Goal: Navigation & Orientation: Find specific page/section

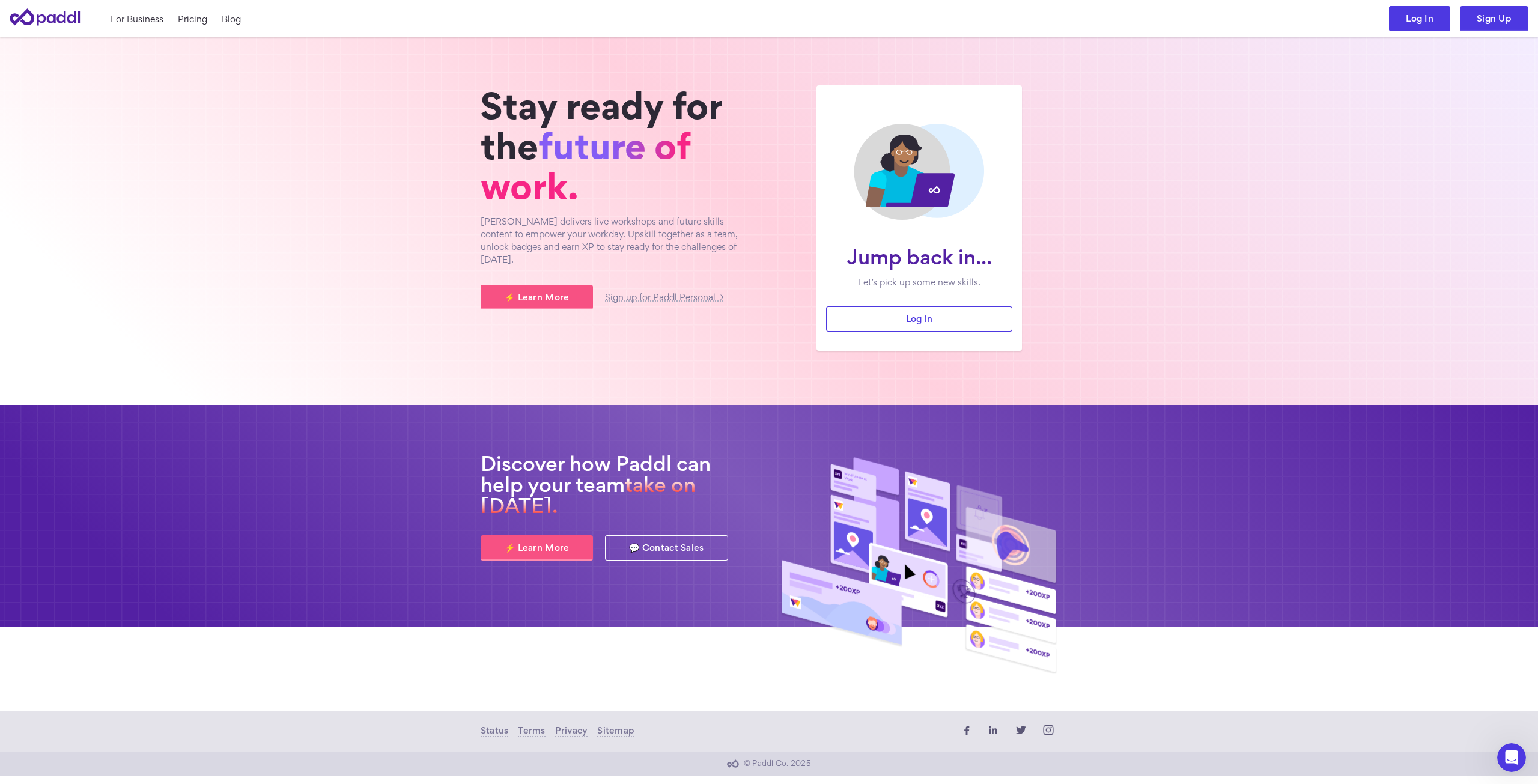
click at [1412, 13] on link "Log In" at bounding box center [1420, 19] width 61 height 25
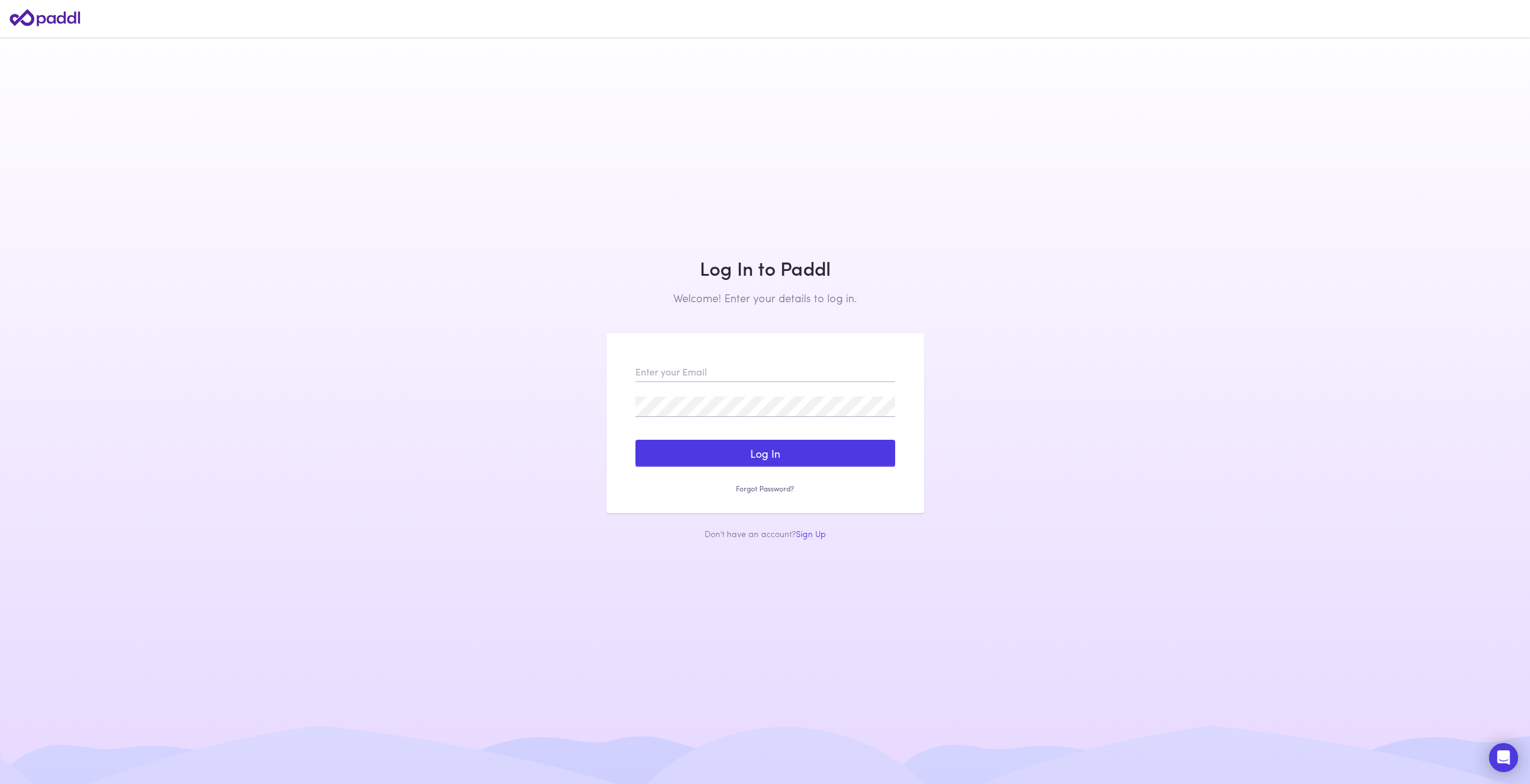
click at [752, 383] on form "Log In Sign Up Reset my Password Forgot Password? Success! A password reset ema…" at bounding box center [765, 428] width 259 height 133
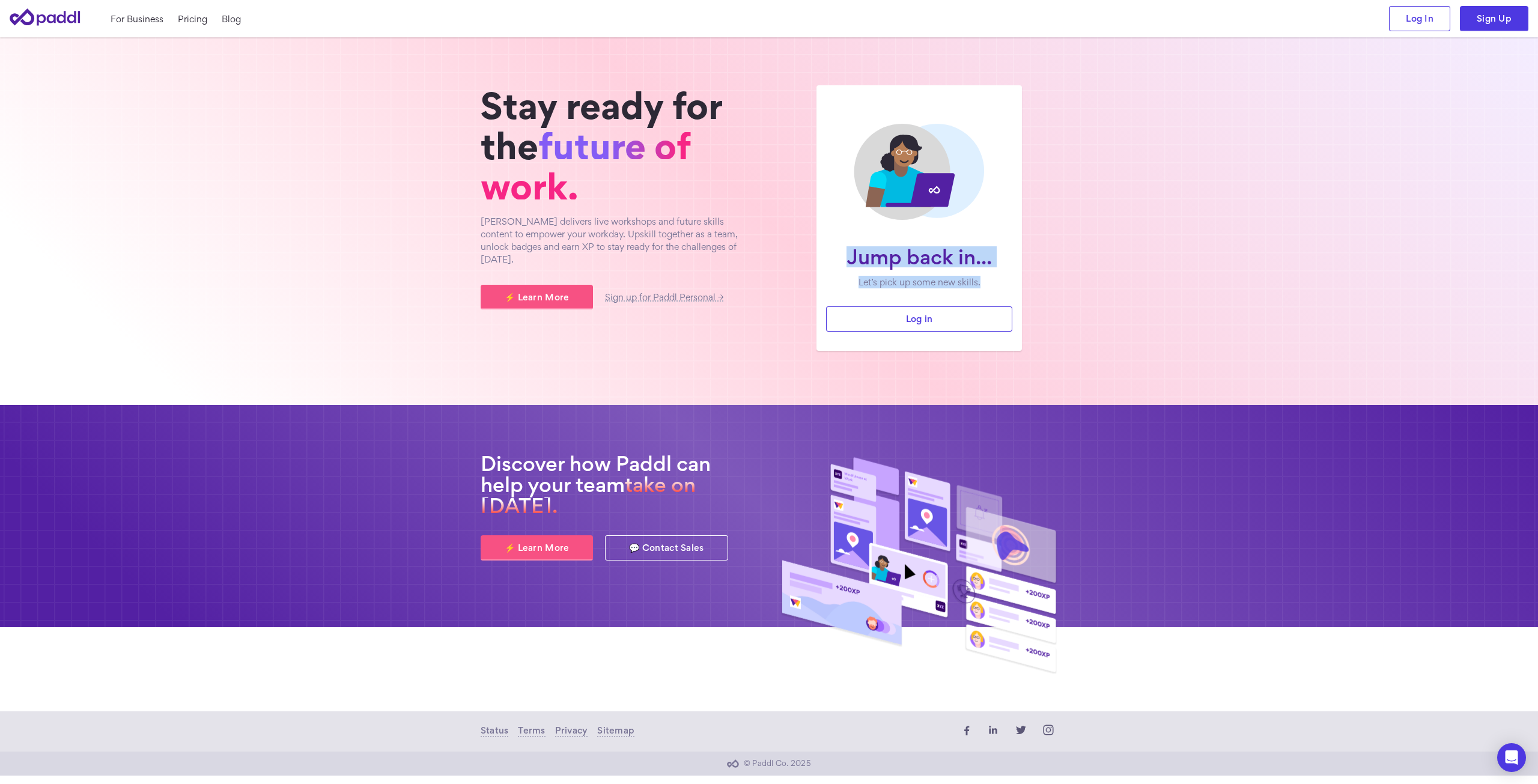
drag, startPoint x: 986, startPoint y: 268, endPoint x: 826, endPoint y: 249, distance: 161.1
click at [826, 249] on div "Jump back in... Let’s pick up some new skills." at bounding box center [919, 271] width 186 height 70
click at [1075, 274] on section "Jump back in... Let’s pick up some new skills. Log in Stay ready for the future…" at bounding box center [769, 221] width 1538 height 368
drag, startPoint x: 533, startPoint y: 221, endPoint x: 677, endPoint y: 235, distance: 144.7
click at [677, 235] on p "Paddl delivers live workshops and future skills content to empower your workday…" at bounding box center [619, 241] width 277 height 51
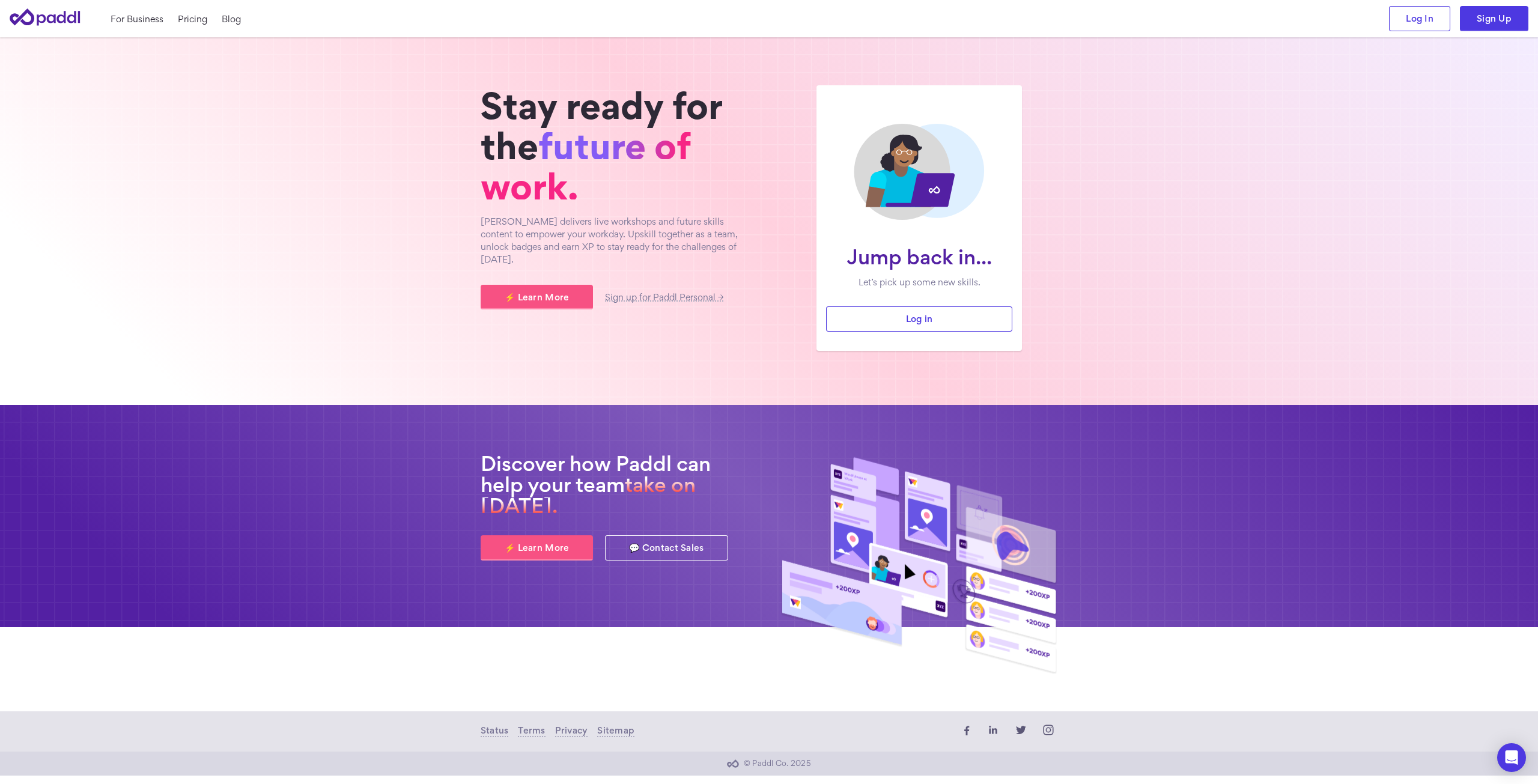
click at [685, 236] on p "Paddl delivers live workshops and future skills content to empower your workday…" at bounding box center [619, 241] width 277 height 51
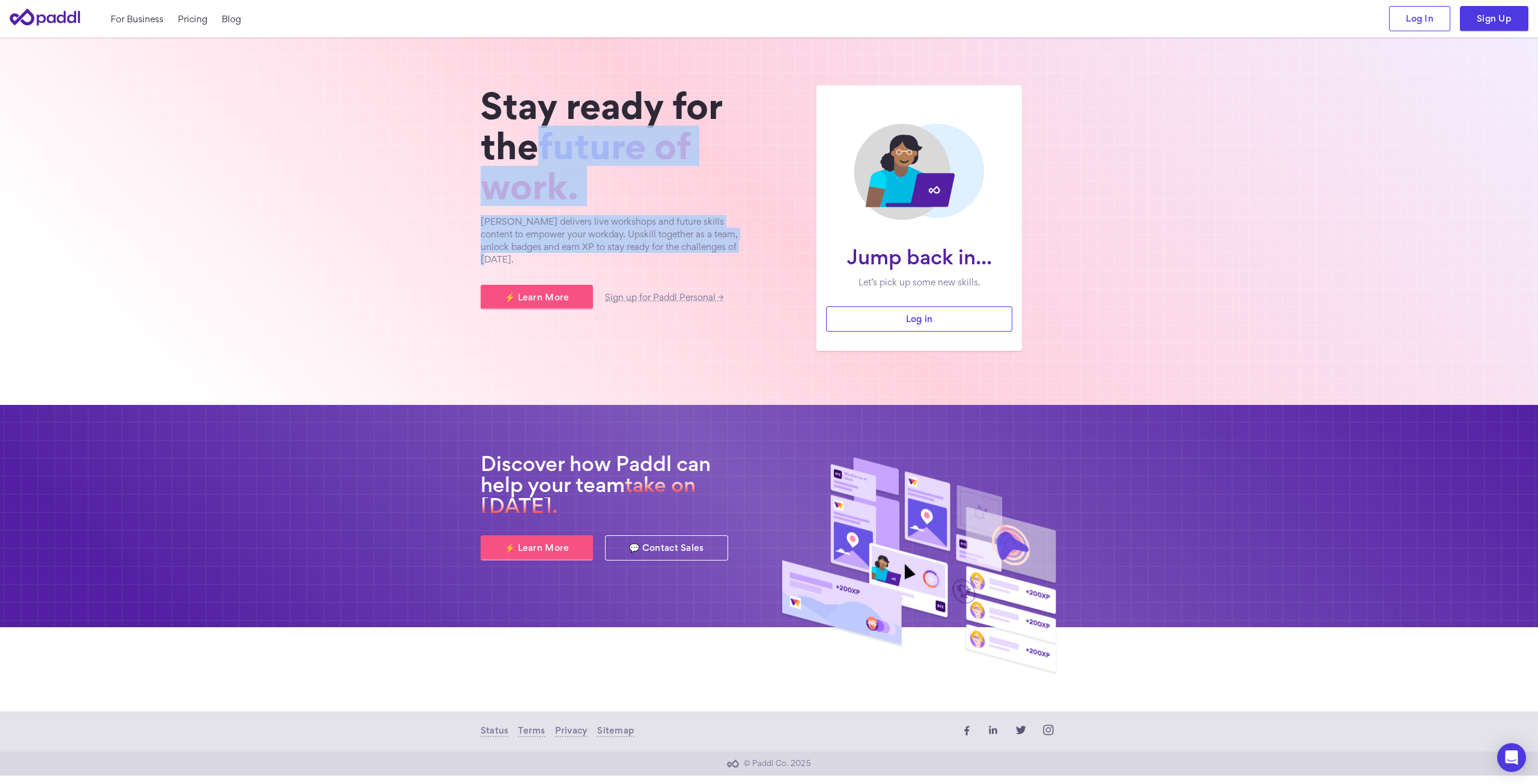
drag, startPoint x: 735, startPoint y: 241, endPoint x: 569, endPoint y: 152, distance: 188.4
click at [538, 128] on div "Stay ready for the future of work. Paddl delivers live workshops and future ski…" at bounding box center [619, 176] width 277 height 180
click at [728, 229] on p "Paddl delivers live workshops and future skills content to empower your workday…" at bounding box center [619, 241] width 277 height 51
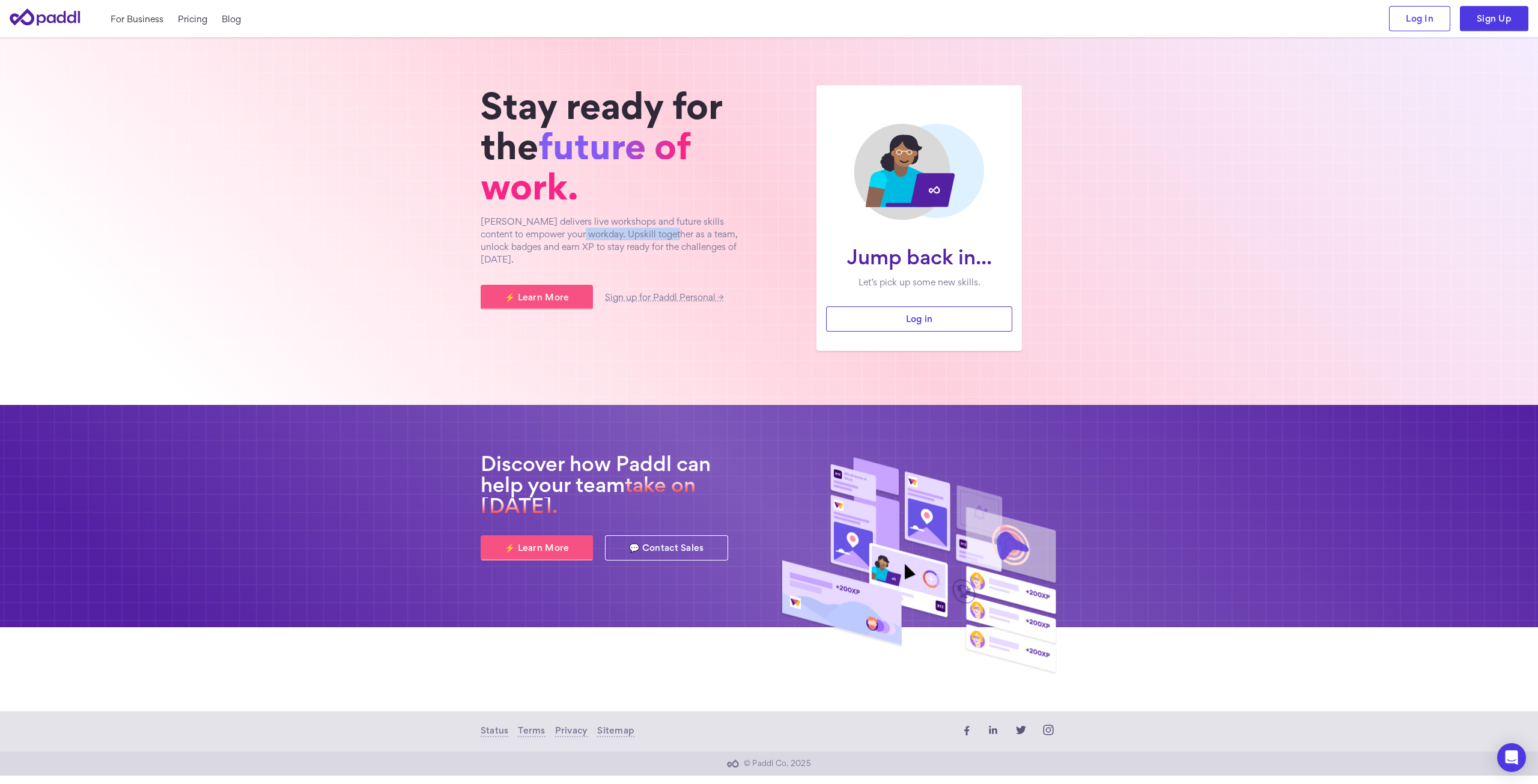
drag, startPoint x: 586, startPoint y: 230, endPoint x: 686, endPoint y: 234, distance: 100.1
click at [684, 233] on p "Paddl delivers live workshops and future skills content to empower your workday…" at bounding box center [619, 241] width 277 height 51
click at [692, 236] on p "Paddl delivers live workshops and future skills content to empower your workday…" at bounding box center [619, 241] width 277 height 51
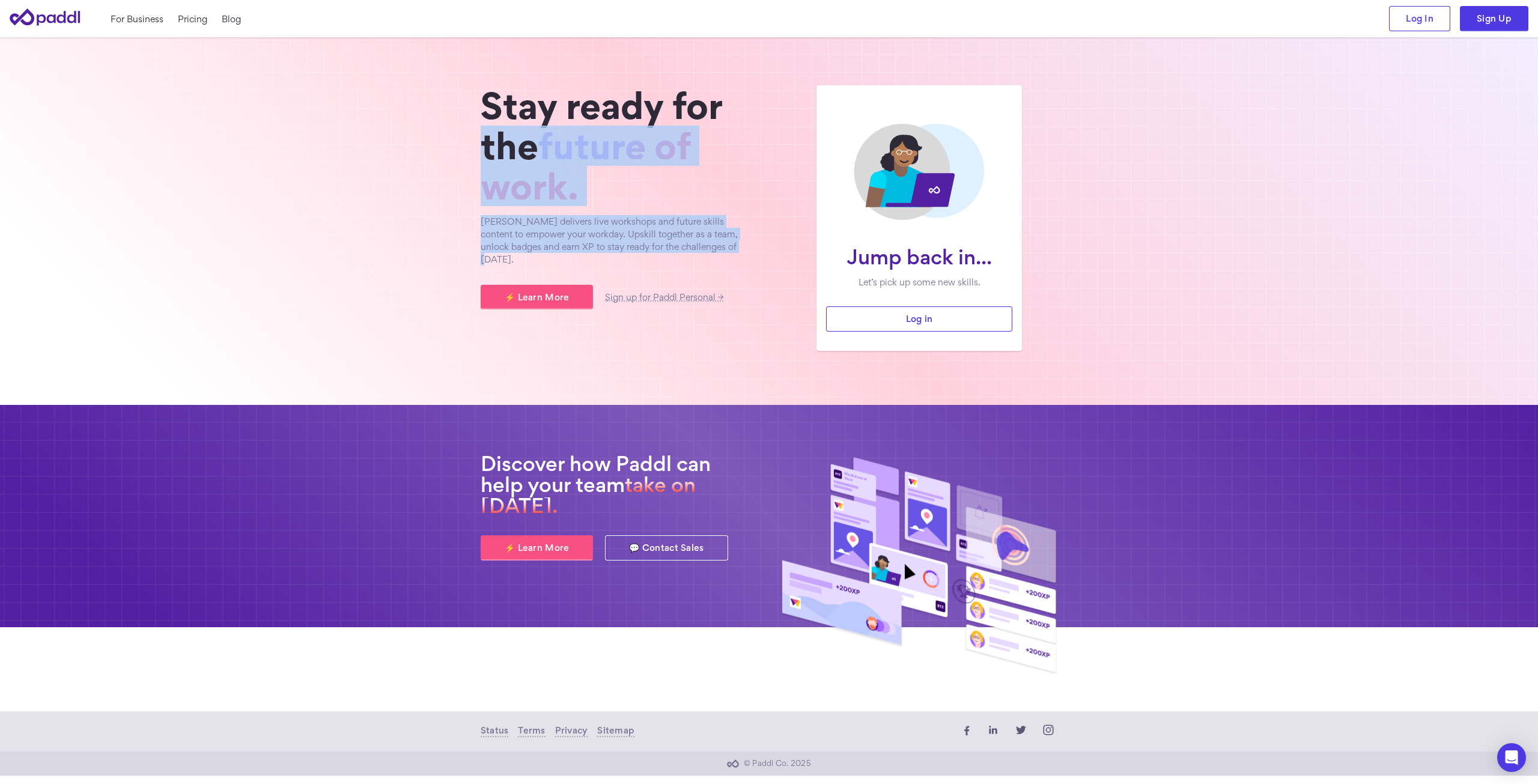
drag, startPoint x: 750, startPoint y: 252, endPoint x: 469, endPoint y: 162, distance: 295.1
click at [469, 162] on section "Jump back in... Let’s pick up some new skills. Log in Stay ready for the future…" at bounding box center [769, 221] width 1538 height 368
click at [594, 247] on p "Paddl delivers live workshops and future skills content to empower your workday…" at bounding box center [619, 241] width 277 height 51
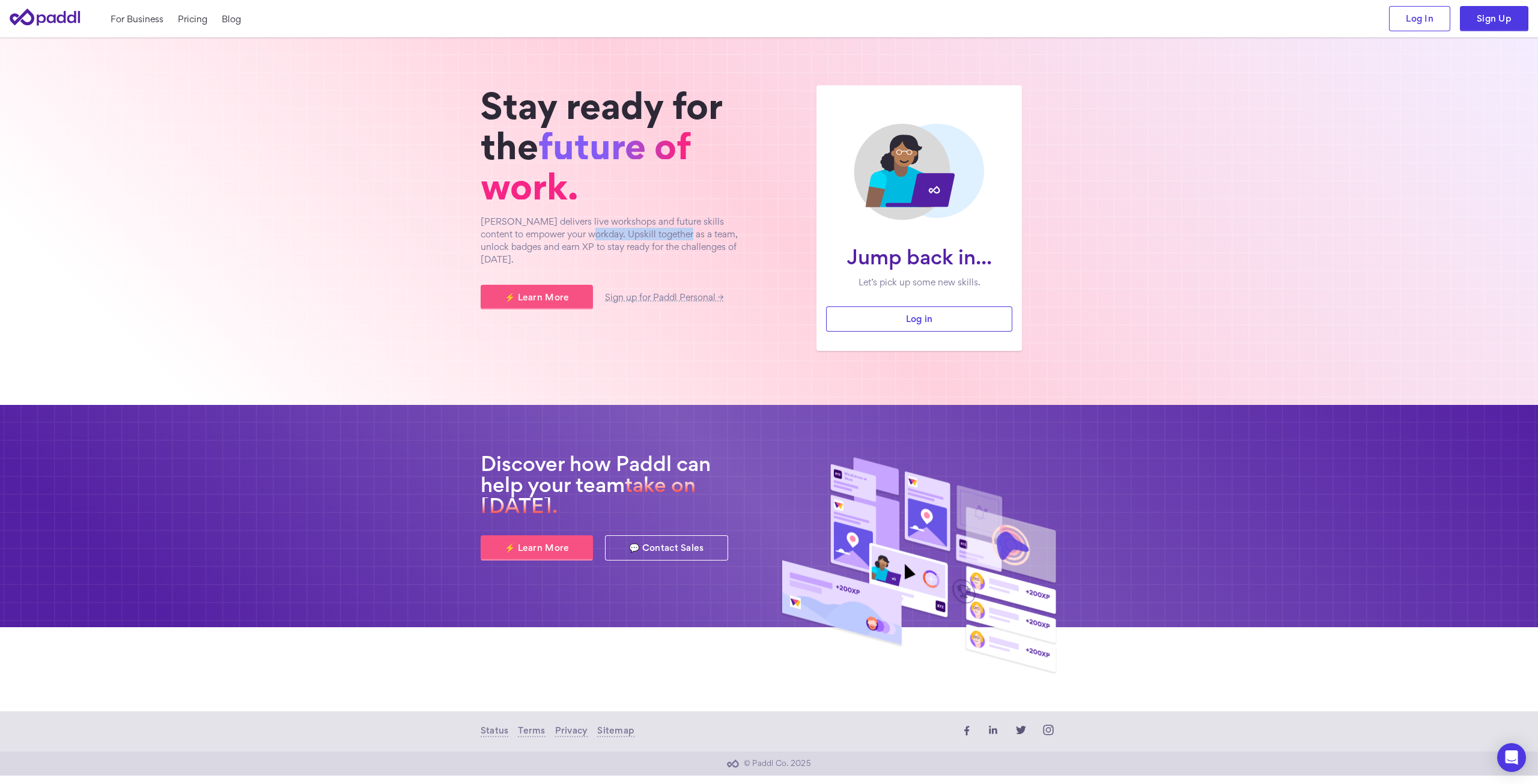
drag, startPoint x: 585, startPoint y: 233, endPoint x: 704, endPoint y: 241, distance: 119.3
click at [700, 240] on p "Paddl delivers live workshops and future skills content to empower your workday…" at bounding box center [619, 241] width 277 height 51
click at [719, 247] on p "Paddl delivers live workshops and future skills content to empower your workday…" at bounding box center [619, 241] width 277 height 51
click at [535, 289] on link "⚡ Learn More" at bounding box center [537, 297] width 112 height 25
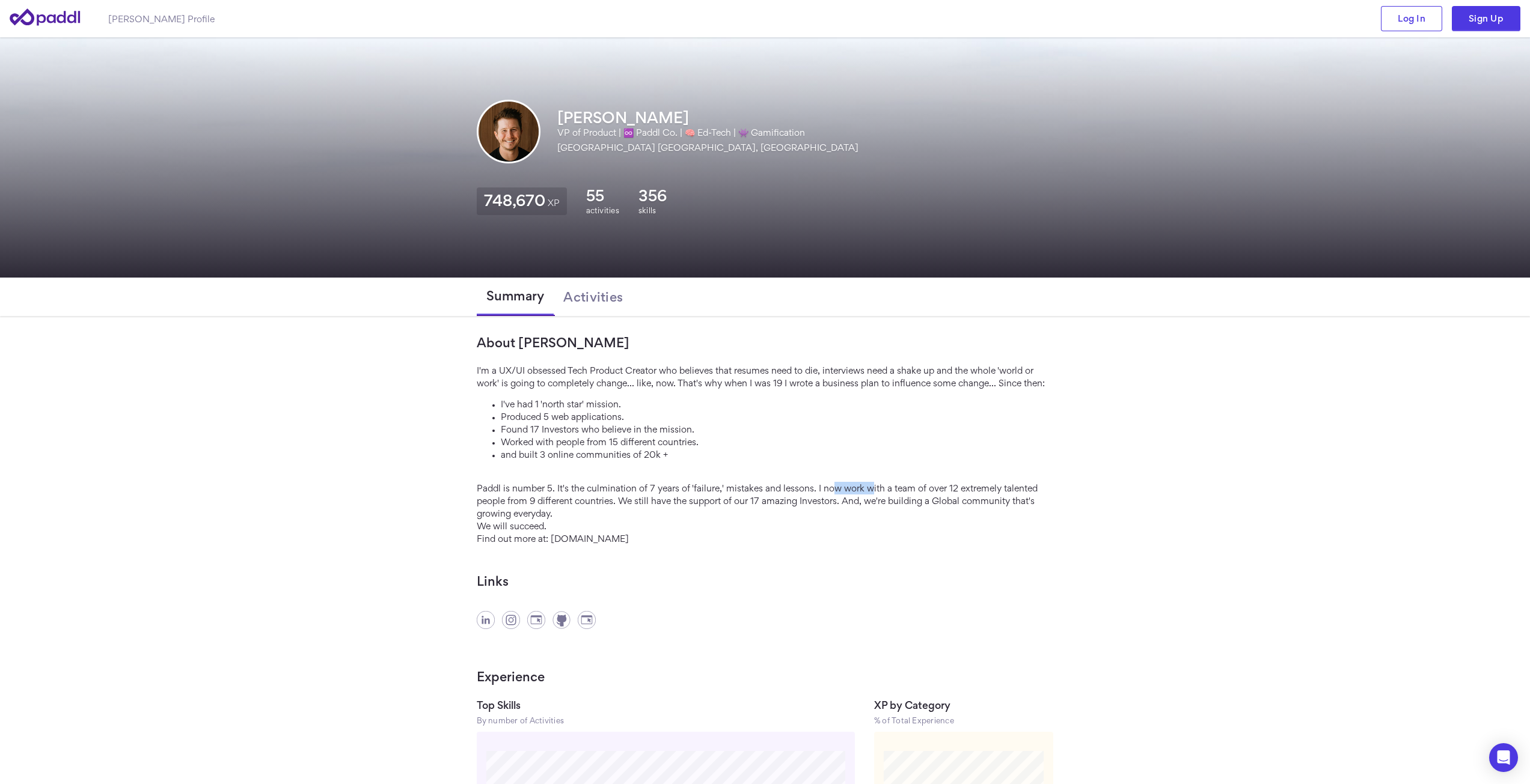
drag, startPoint x: 862, startPoint y: 491, endPoint x: 871, endPoint y: 491, distance: 9.0
click at [870, 491] on div "I'm a UX/UI obsessed Tech Product Creator who believes that resumes need to die…" at bounding box center [765, 454] width 577 height 181
click at [924, 499] on div "I'm a UX/UI obsessed Tech Product Creator who believes that resumes need to die…" at bounding box center [765, 454] width 577 height 181
drag, startPoint x: 927, startPoint y: 485, endPoint x: 1005, endPoint y: 499, distance: 79.2
click at [976, 499] on div "I'm a UX/UI obsessed Tech Product Creator who believes that resumes need to die…" at bounding box center [765, 454] width 577 height 181
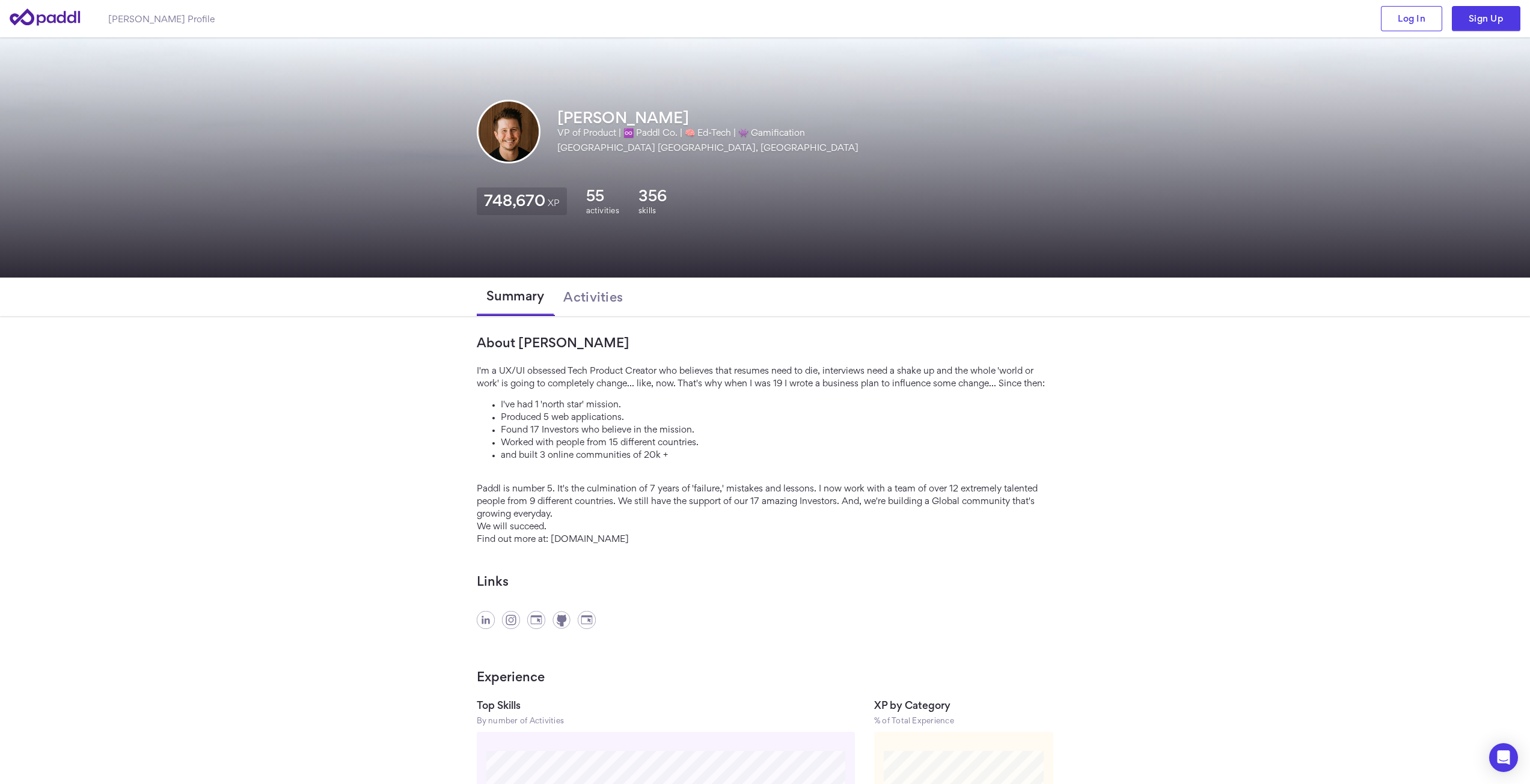
click at [1005, 499] on div "I'm a UX/UI obsessed Tech Product Creator who believes that resumes need to die…" at bounding box center [765, 454] width 577 height 181
drag, startPoint x: 1066, startPoint y: 523, endPoint x: 985, endPoint y: 539, distance: 82.6
click at [1066, 525] on div "About John I'm a UX/UI obsessed Tech Product Creator who believes that resumes …" at bounding box center [765, 633] width 616 height 595
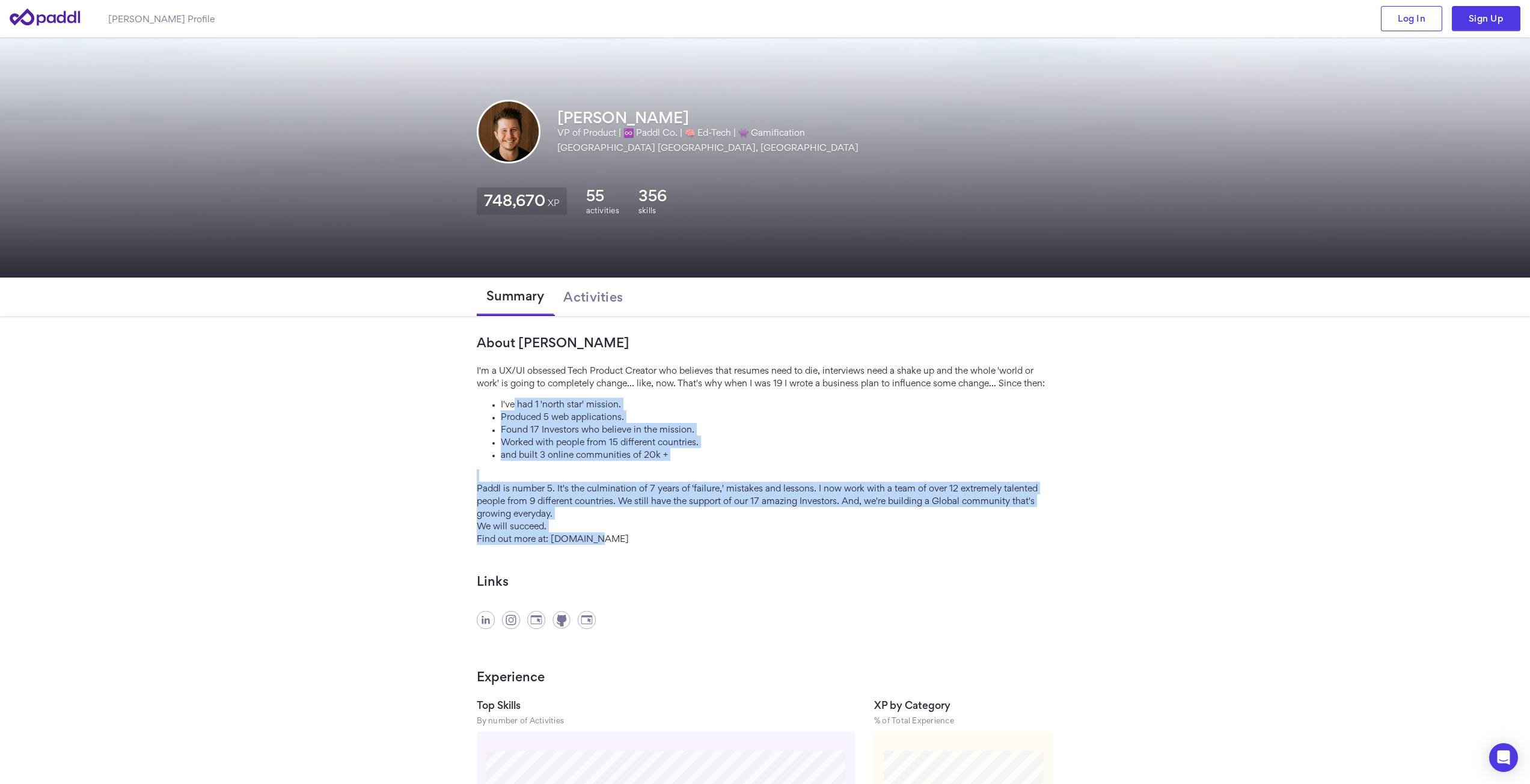
drag, startPoint x: 733, startPoint y: 544, endPoint x: 515, endPoint y: 396, distance: 263.5
click at [515, 396] on div "I'm a UX/UI obsessed Tech Product Creator who believes that resumes need to die…" at bounding box center [765, 454] width 577 height 181
click at [735, 525] on div "I'm a UX/UI obsessed Tech Product Creator who believes that resumes need to die…" at bounding box center [765, 454] width 577 height 181
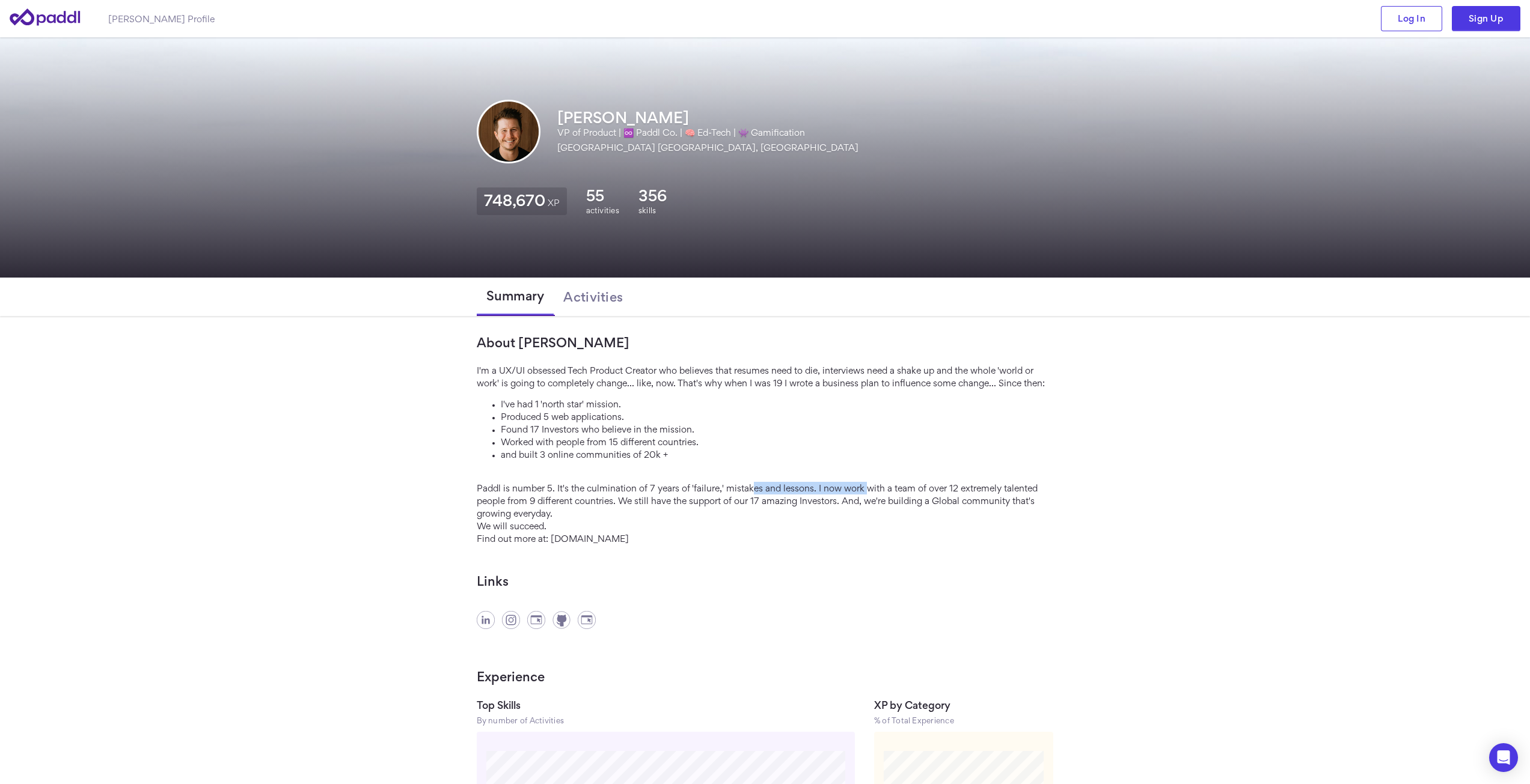
drag, startPoint x: 752, startPoint y: 488, endPoint x: 940, endPoint y: 493, distance: 188.1
click at [933, 493] on div "I'm a UX/UI obsessed Tech Product Creator who believes that resumes need to die…" at bounding box center [765, 454] width 577 height 181
drag, startPoint x: 942, startPoint y: 495, endPoint x: 944, endPoint y: 515, distance: 20.1
click at [942, 496] on div "I'm a UX/UI obsessed Tech Product Creator who believes that resumes need to die…" at bounding box center [765, 454] width 577 height 181
click at [1034, 527] on div "I'm a UX/UI obsessed Tech Product Creator who believes that resumes need to die…" at bounding box center [765, 454] width 577 height 181
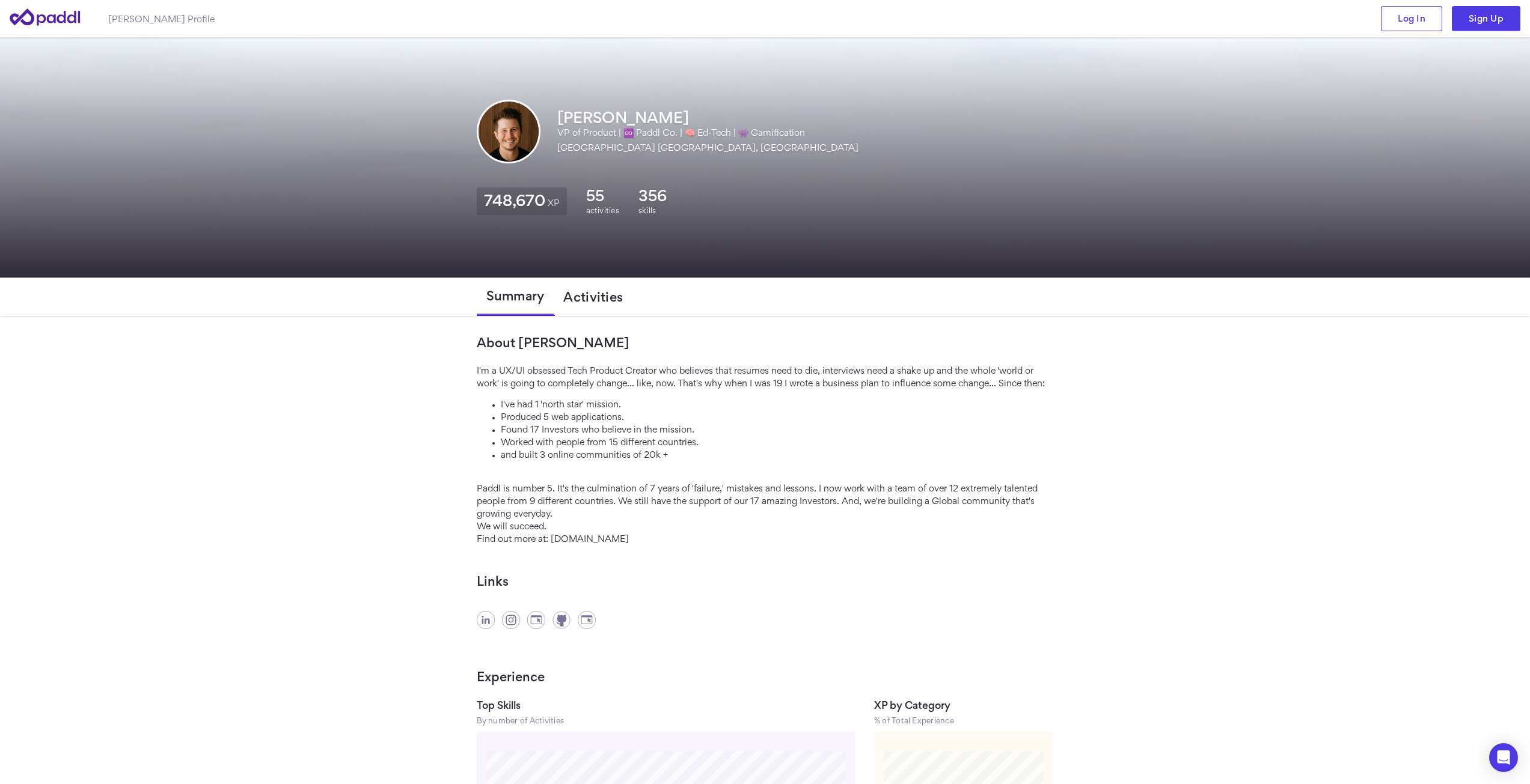
click at [607, 294] on span "Activities" at bounding box center [592, 297] width 60 height 15
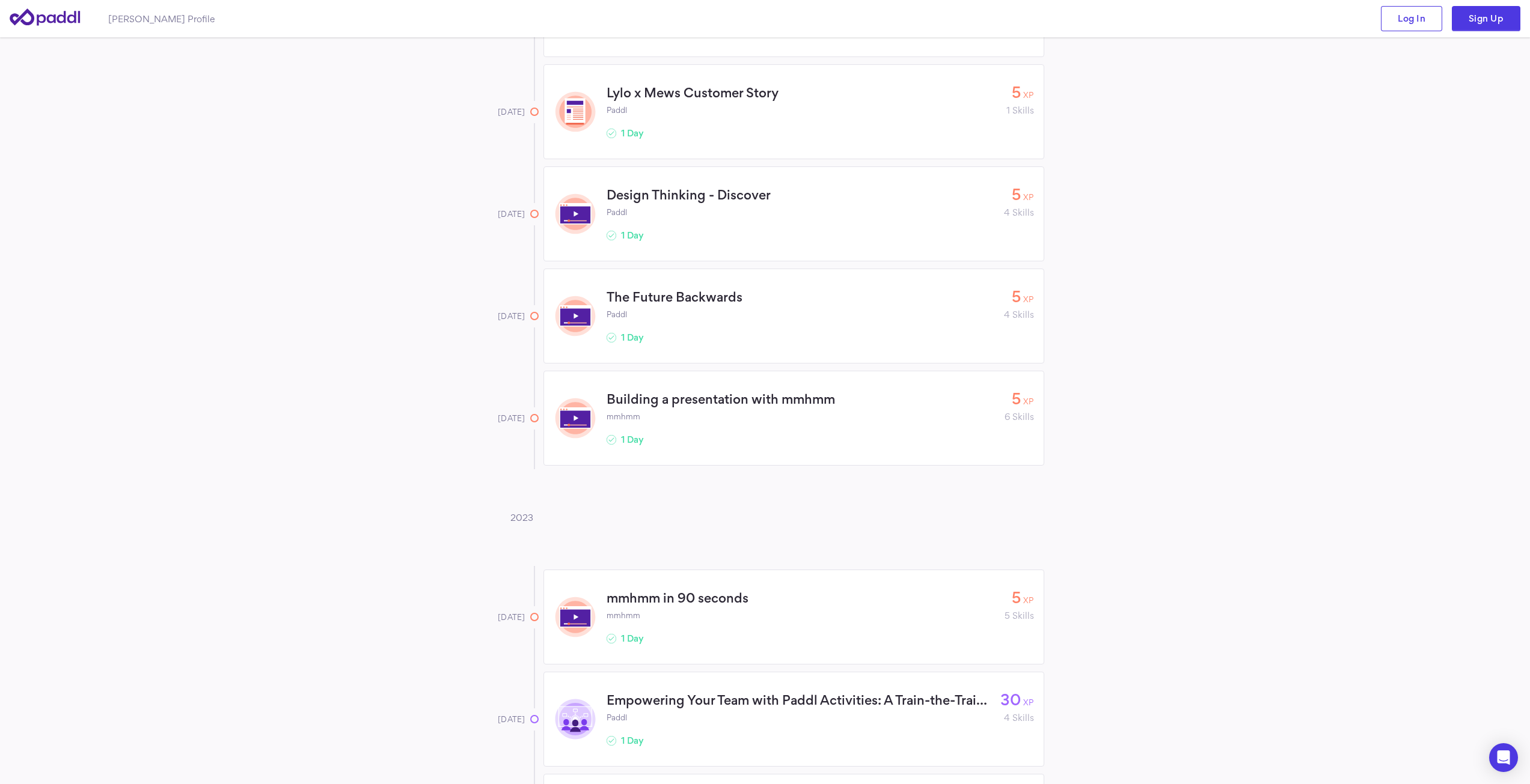
scroll to position [2223, 0]
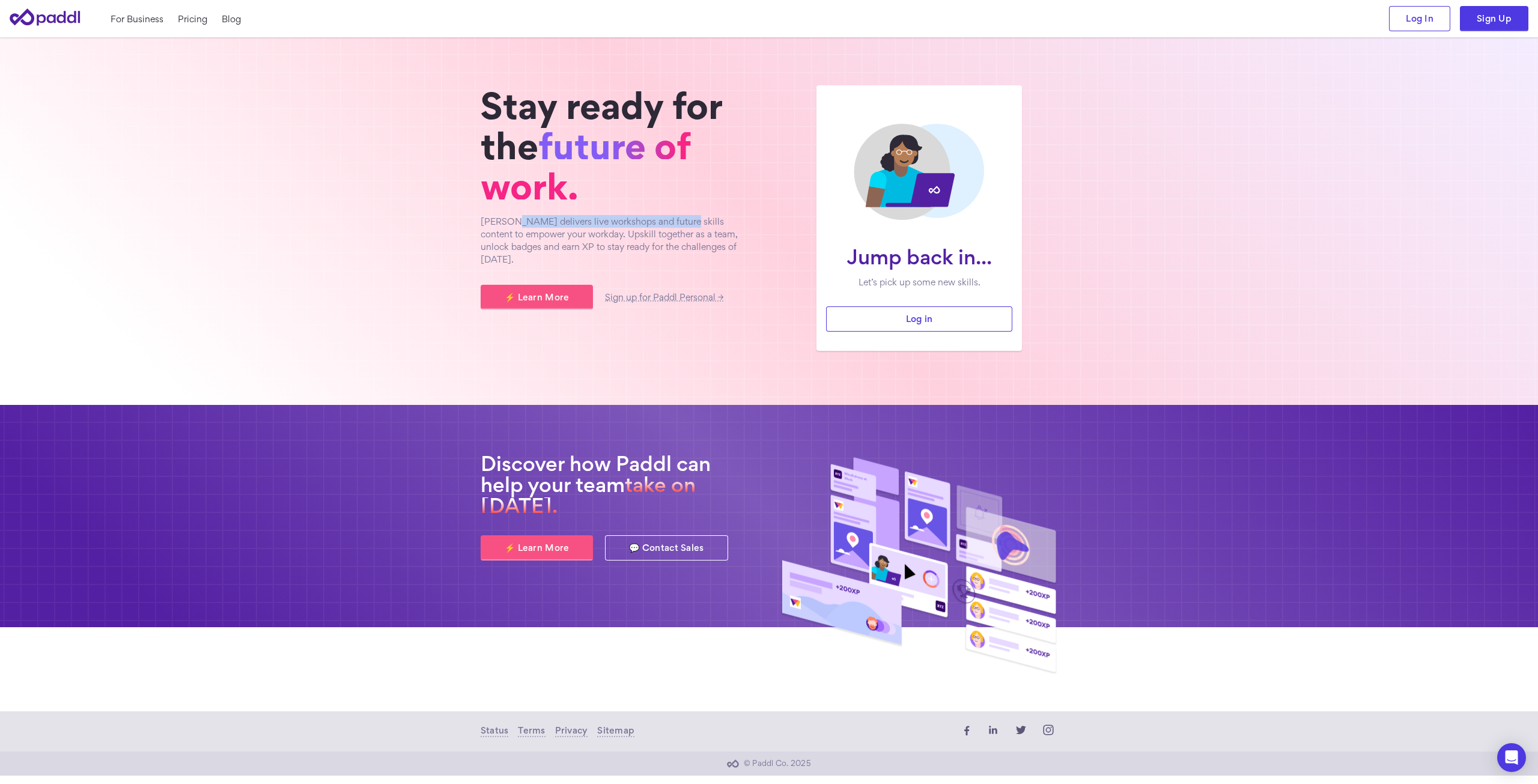
drag, startPoint x: 513, startPoint y: 223, endPoint x: 696, endPoint y: 234, distance: 183.3
click at [674, 225] on p "[PERSON_NAME] delivers live workshops and future skills content to empower your…" at bounding box center [619, 241] width 277 height 51
click at [696, 235] on p "Paddl delivers live workshops and future skills content to empower your workday…" at bounding box center [619, 241] width 277 height 51
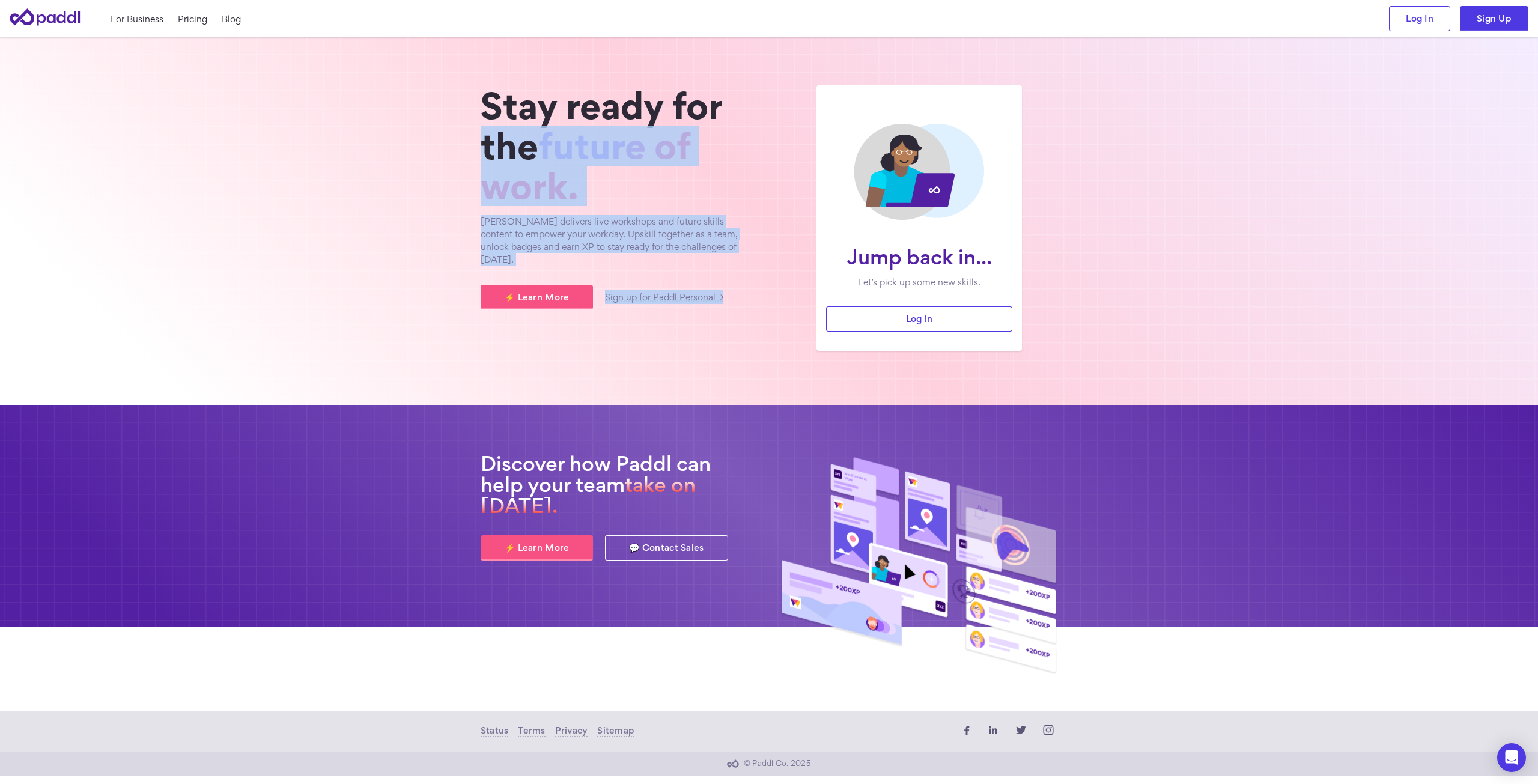
drag, startPoint x: 754, startPoint y: 254, endPoint x: 385, endPoint y: 166, distance: 379.3
click at [385, 166] on section "Jump back in... Let’s pick up some new skills. Log in Stay ready for the future…" at bounding box center [769, 221] width 1538 height 368
click at [475, 223] on div "Jump back in... Let’s pick up some new skills. Log in Stay ready for the future…" at bounding box center [769, 218] width 596 height 265
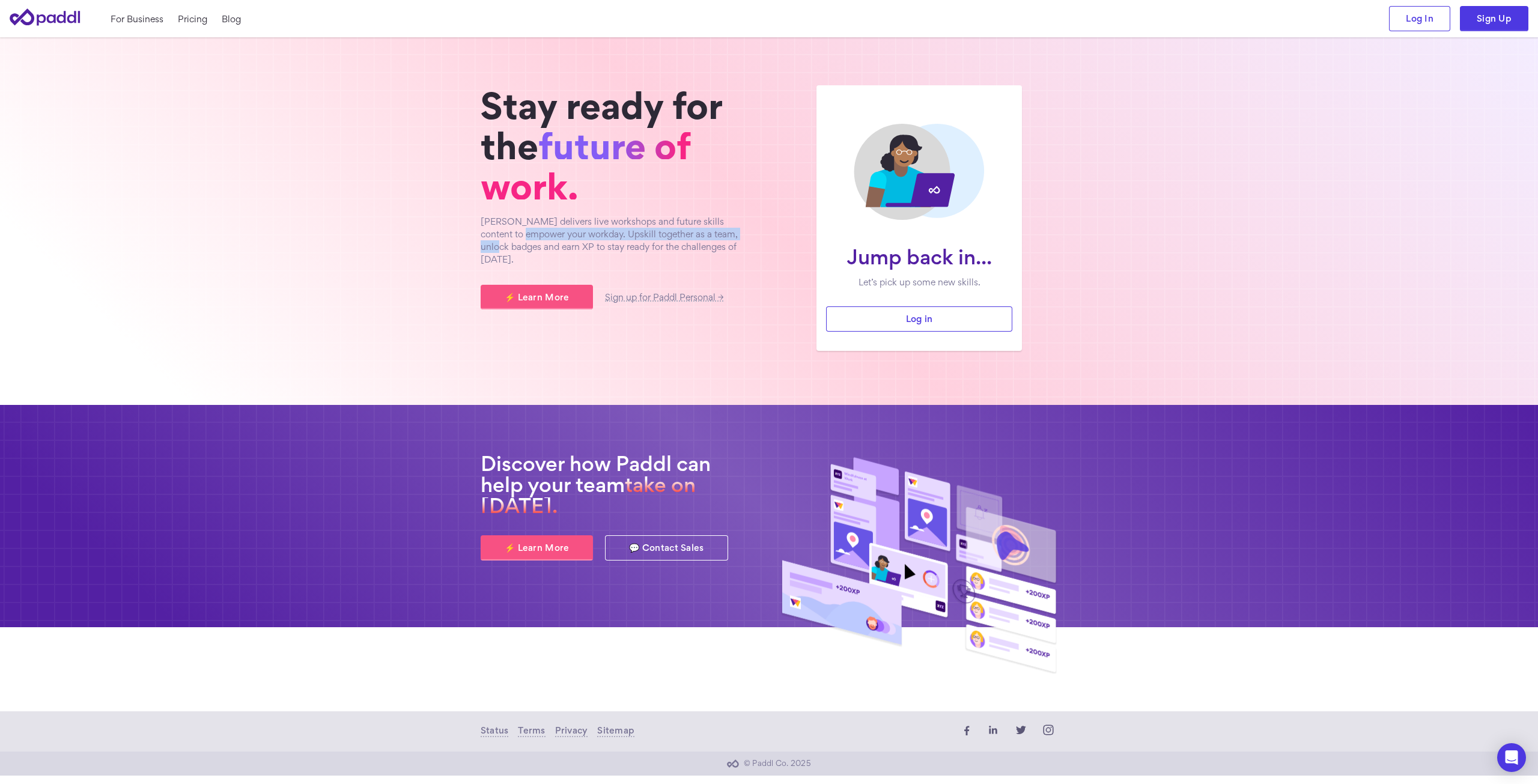
drag, startPoint x: 523, startPoint y: 230, endPoint x: 751, endPoint y: 237, distance: 228.1
click at [751, 237] on p "Paddl delivers live workshops and future skills content to empower your workday…" at bounding box center [619, 241] width 277 height 51
click at [741, 249] on p "Paddl delivers live workshops and future skills content to empower your workday…" at bounding box center [619, 241] width 277 height 51
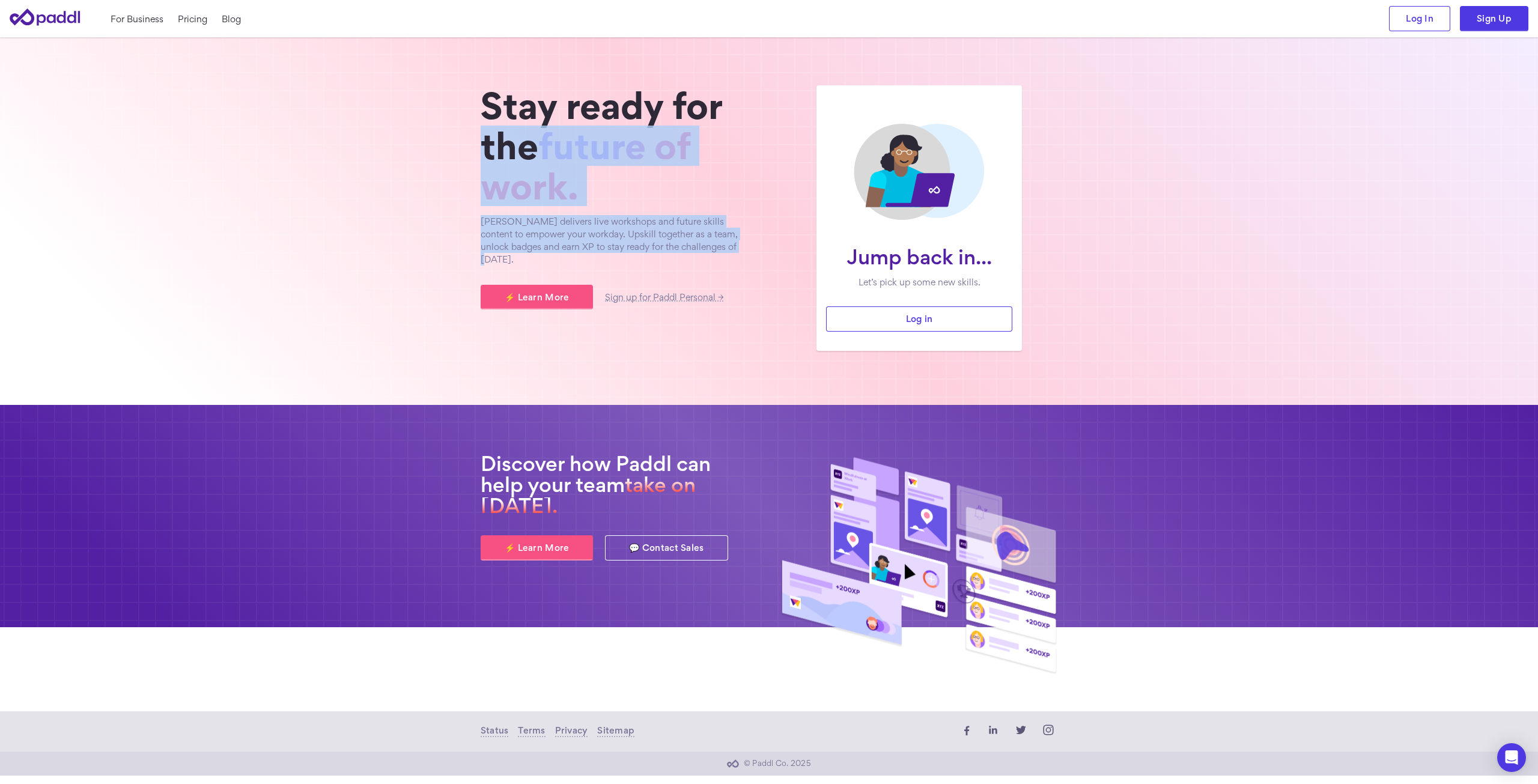
drag, startPoint x: 739, startPoint y: 251, endPoint x: 446, endPoint y: 160, distance: 306.8
click at [445, 140] on section "Jump back in... Let’s pick up some new skills. Log in Stay ready for the future…" at bounding box center [769, 221] width 1538 height 368
drag, startPoint x: 446, startPoint y: 194, endPoint x: 458, endPoint y: 217, distance: 25.9
click at [446, 195] on section "Jump back in... Let’s pick up some new skills. Log in Stay ready for the future…" at bounding box center [769, 221] width 1538 height 368
click at [521, 242] on p "Paddl delivers live workshops and future skills content to empower your workday…" at bounding box center [619, 241] width 277 height 51
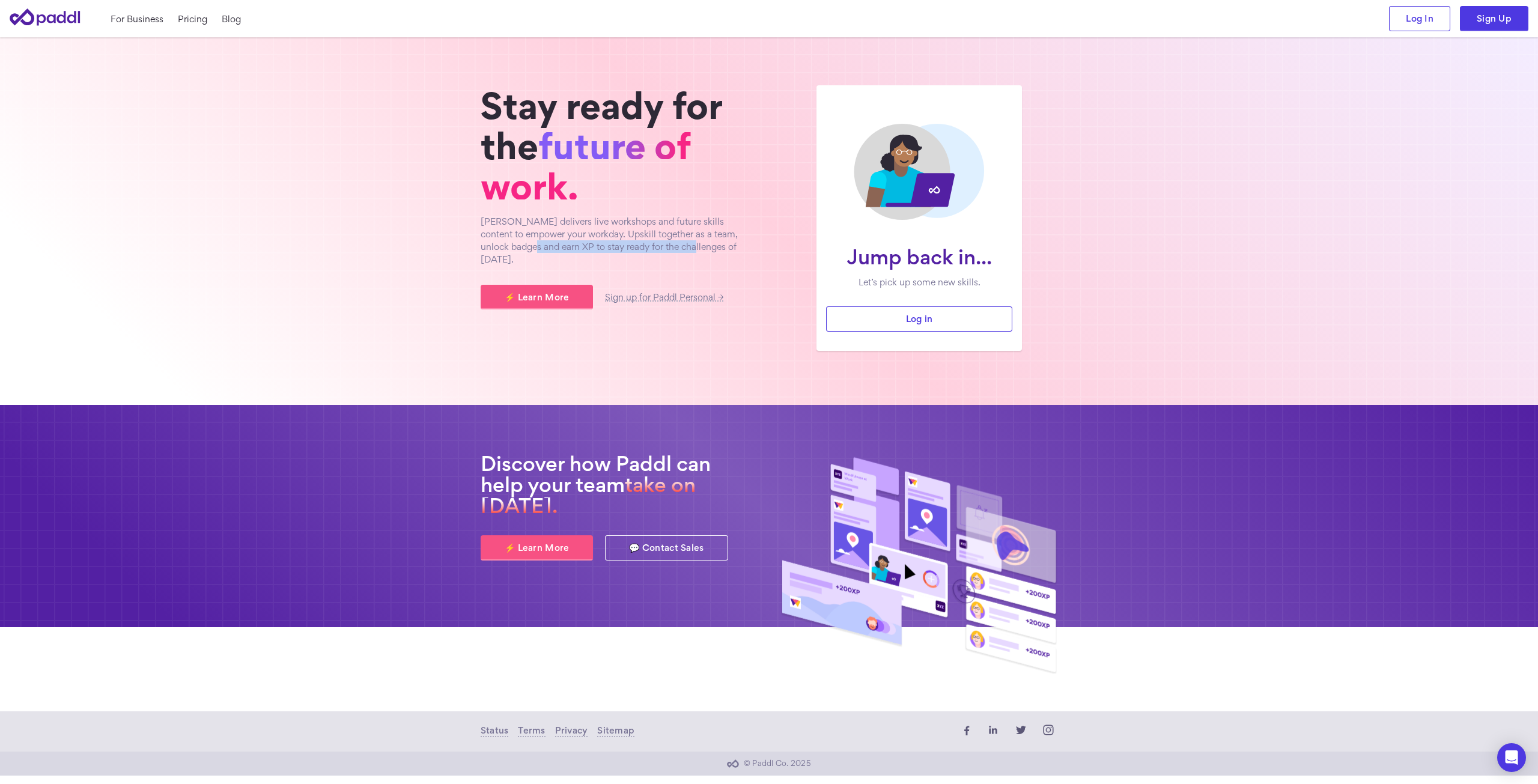
drag, startPoint x: 509, startPoint y: 247, endPoint x: 666, endPoint y: 243, distance: 157.1
click at [666, 243] on p "Paddl delivers live workshops and future skills content to empower your workday…" at bounding box center [619, 241] width 277 height 51
click at [709, 247] on p "Paddl delivers live workshops and future skills content to empower your workday…" at bounding box center [619, 241] width 277 height 51
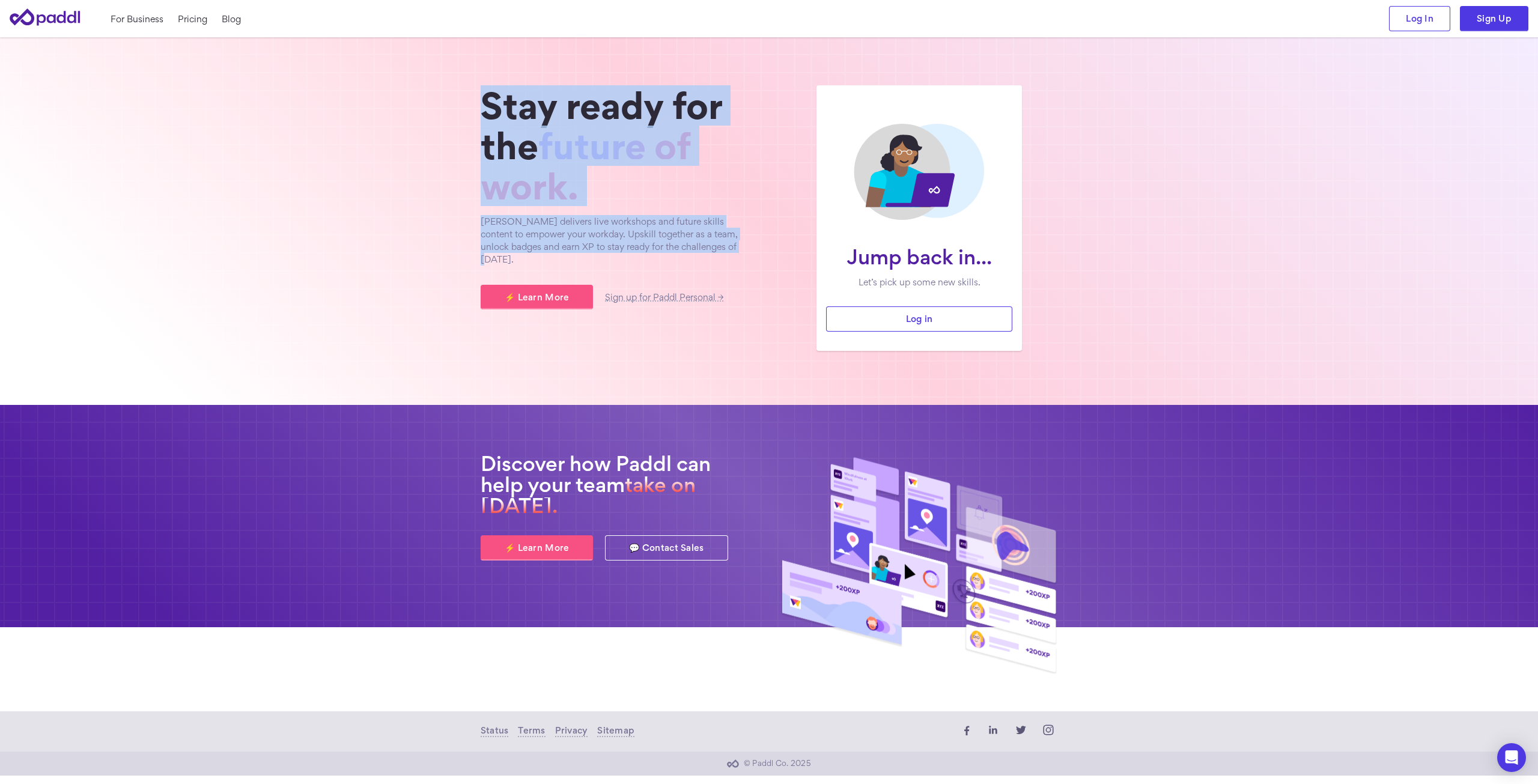
drag, startPoint x: 719, startPoint y: 247, endPoint x: 265, endPoint y: 114, distance: 473.1
click at [265, 114] on section "Jump back in... Let’s pick up some new skills. Log in Stay ready for the future…" at bounding box center [769, 221] width 1538 height 368
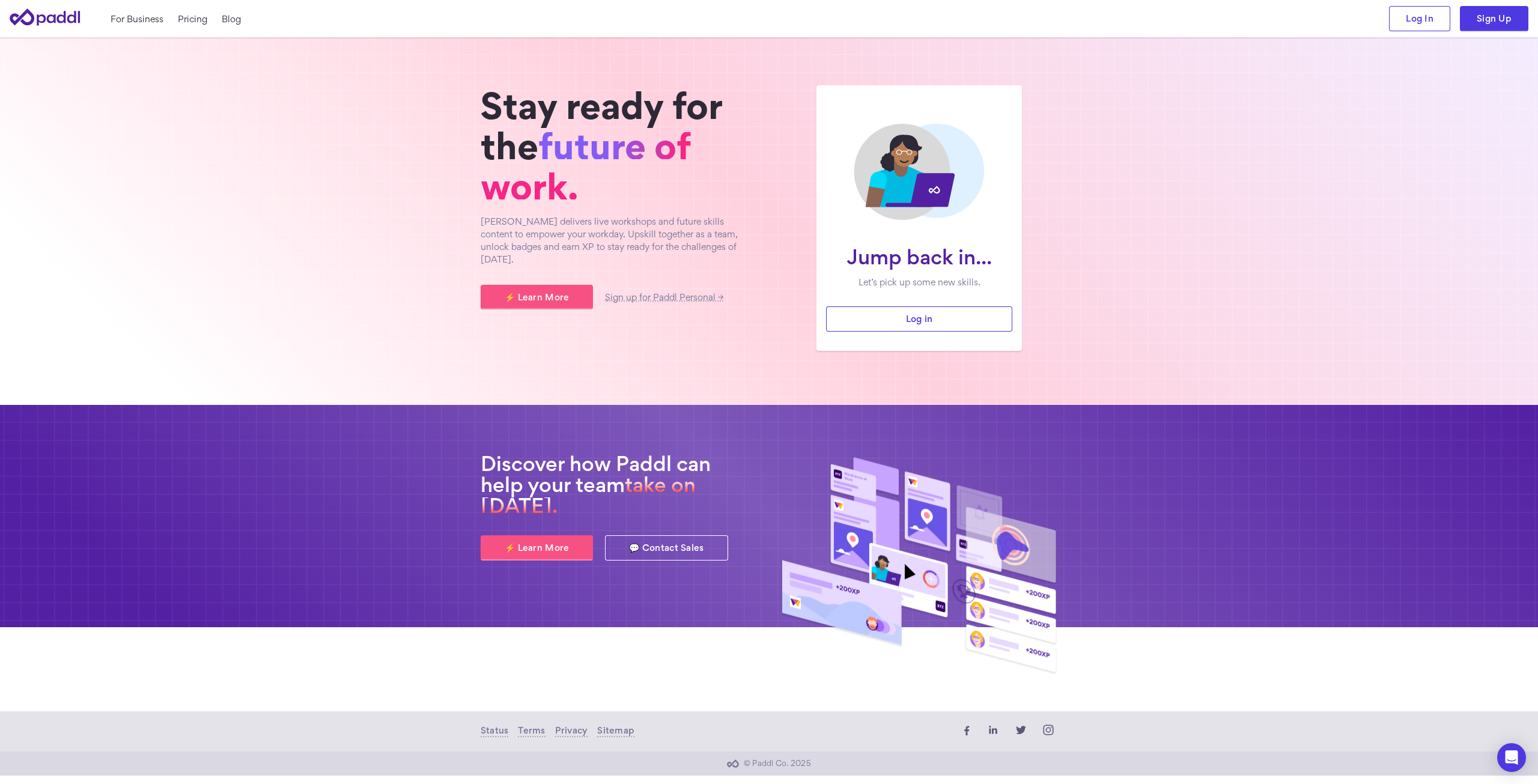
click at [236, 276] on section "Jump back in... Let’s pick up some new skills. Log in Stay ready for the future…" at bounding box center [769, 221] width 1538 height 368
click at [666, 551] on link "💬 Contact Sales" at bounding box center [666, 548] width 122 height 25
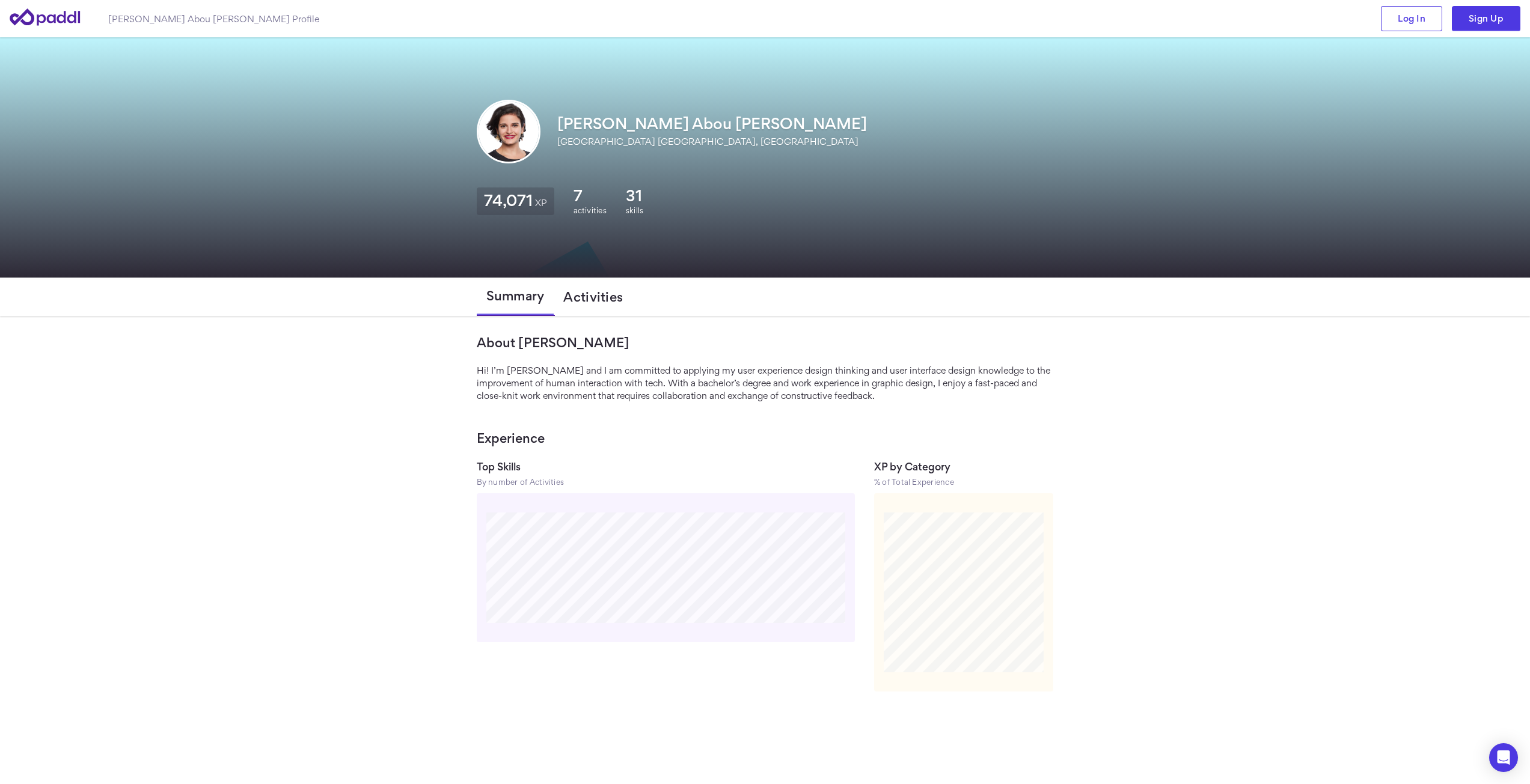
click at [591, 297] on span "Activities" at bounding box center [592, 297] width 60 height 15
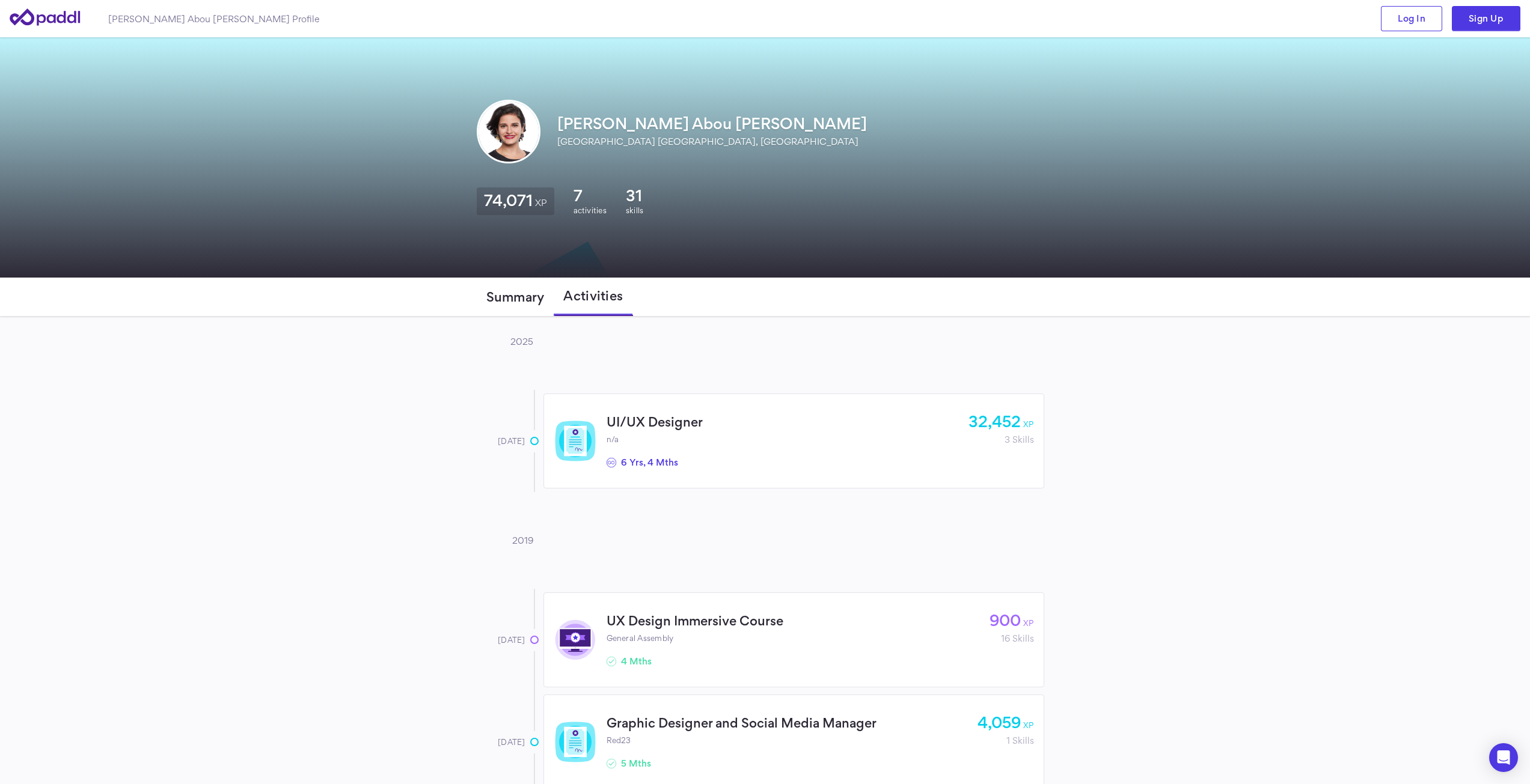
click at [532, 299] on span "Summary" at bounding box center [515, 297] width 58 height 15
